Goal: Complete application form

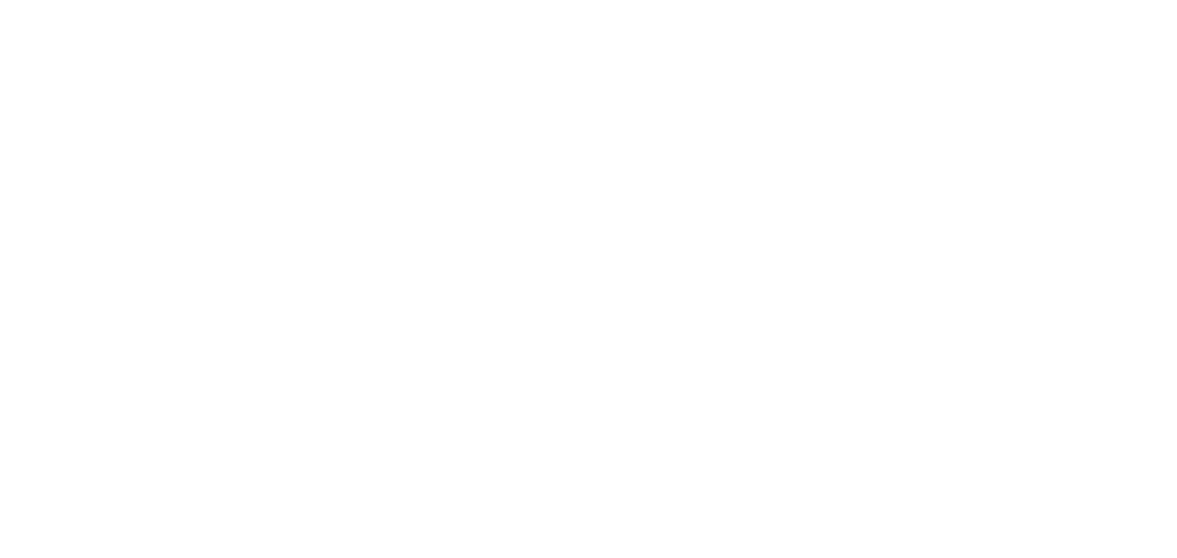
select select ""it_security""
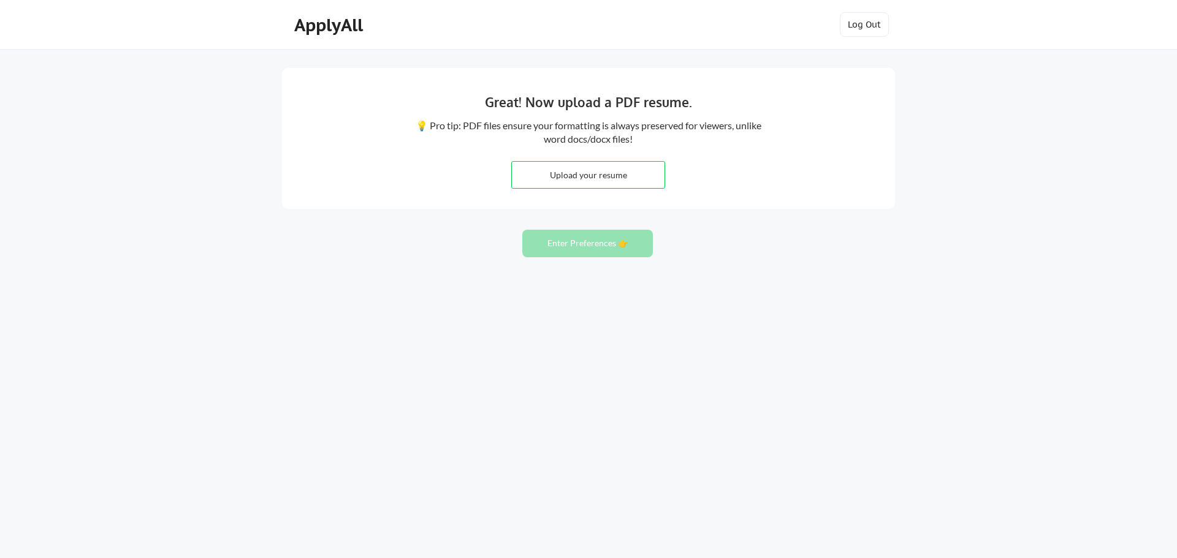
click at [1019, 279] on div "Great! Now upload a PDF resume. 💡 Pro tip: PDF files ensure your formatting is …" at bounding box center [588, 279] width 1177 height 558
click at [1035, 281] on div "Great! Now upload a PDF resume. 💡 Pro tip: PDF files ensure your formatting is …" at bounding box center [588, 279] width 1177 height 558
